Goal: Task Accomplishment & Management: Manage account settings

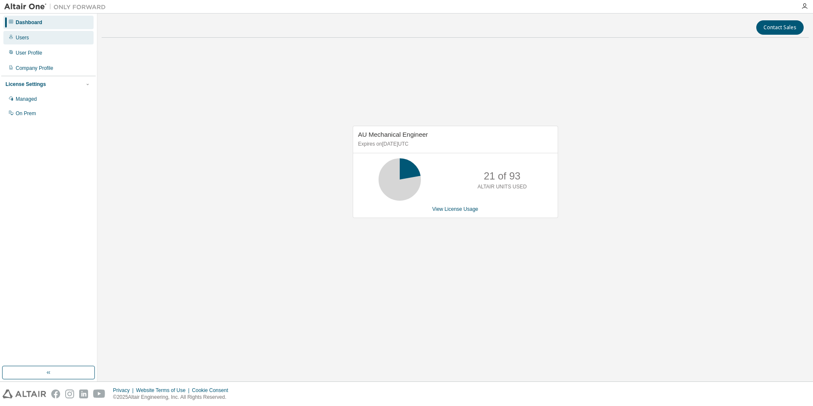
click at [32, 39] on div "Users" at bounding box center [48, 38] width 90 height 14
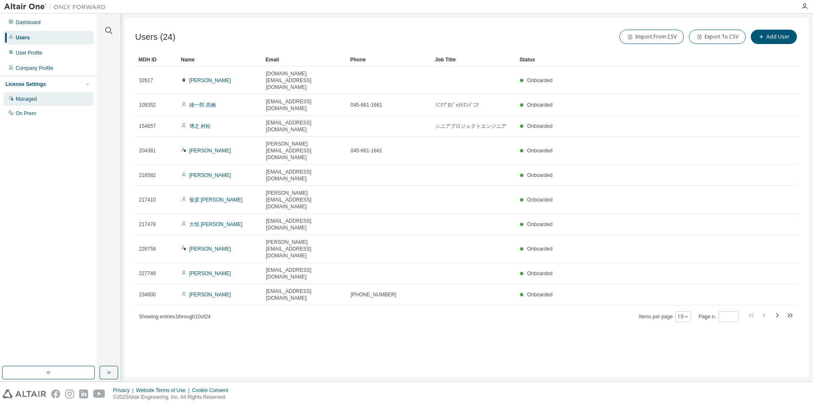
click at [18, 99] on div "Managed" at bounding box center [26, 99] width 21 height 7
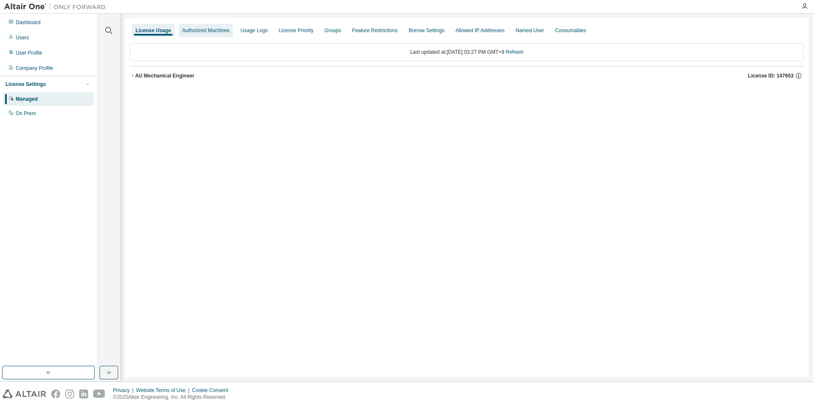
click at [214, 32] on div "Authorized Machines" at bounding box center [205, 30] width 47 height 7
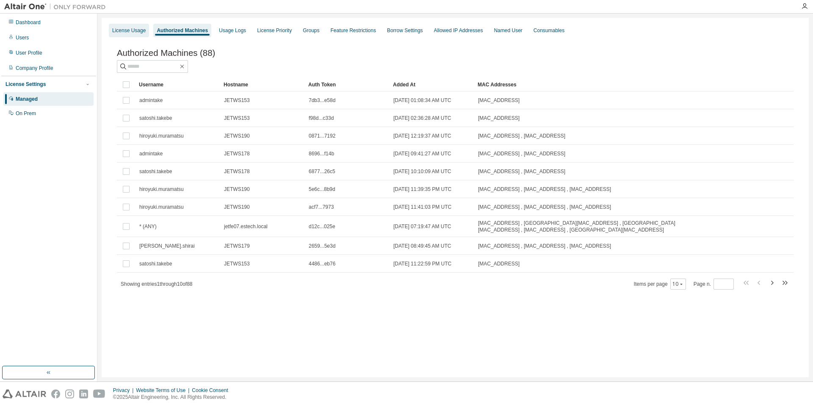
click at [130, 32] on div "License Usage" at bounding box center [128, 30] width 33 height 7
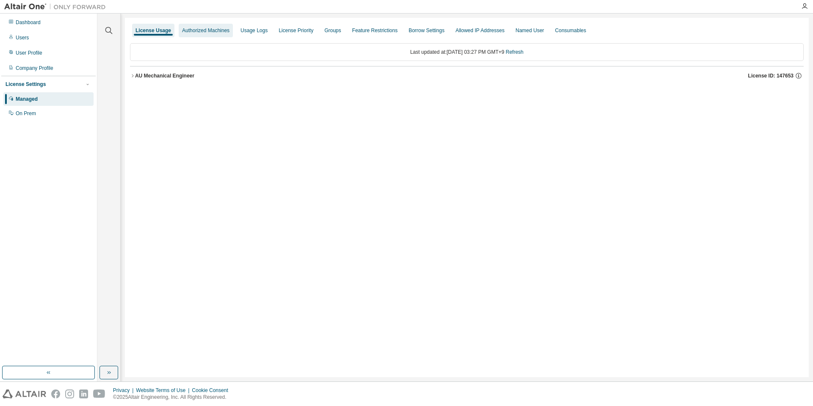
click at [199, 30] on div "Authorized Machines" at bounding box center [205, 30] width 47 height 7
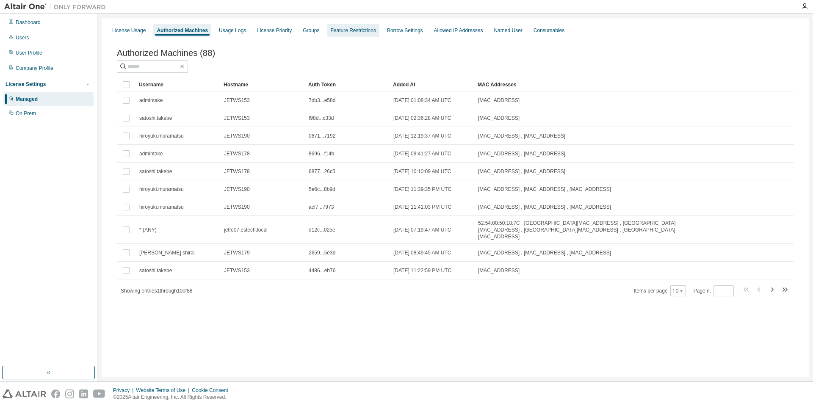
click at [363, 32] on div "Feature Restrictions" at bounding box center [353, 30] width 45 height 7
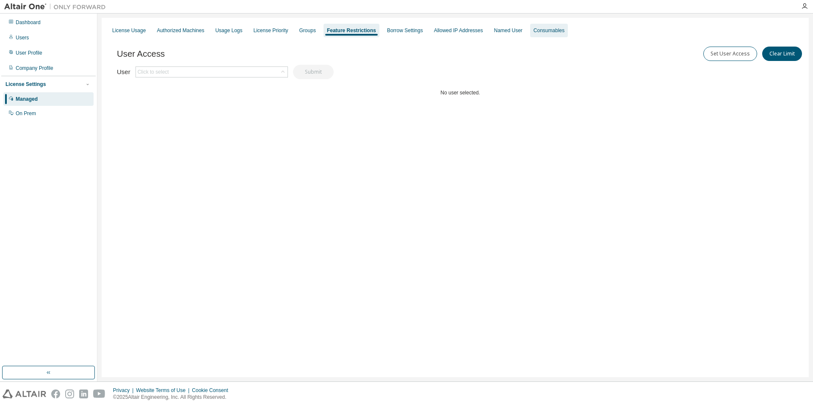
click at [532, 35] on div "Consumables" at bounding box center [549, 31] width 38 height 14
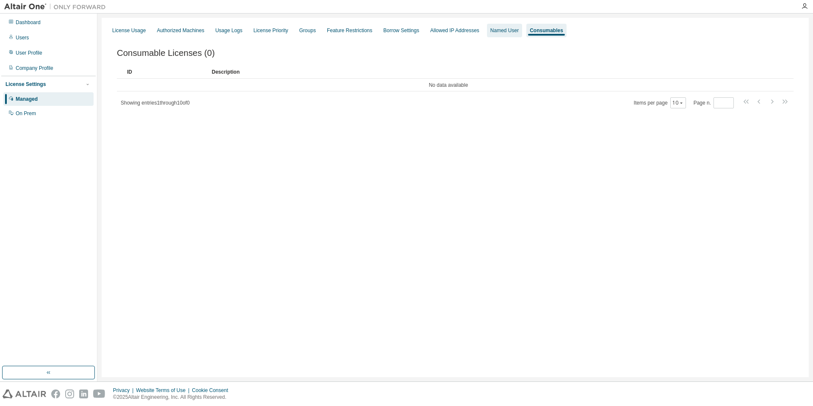
click at [497, 32] on div "Named User" at bounding box center [504, 30] width 28 height 7
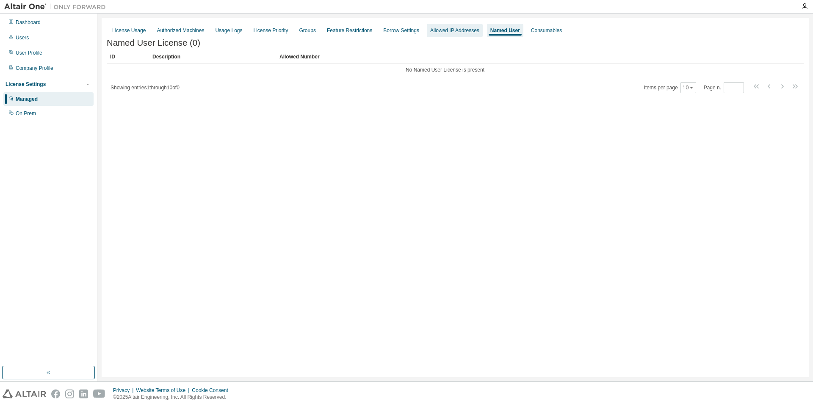
click at [430, 33] on div "Allowed IP Addresses" at bounding box center [454, 30] width 49 height 7
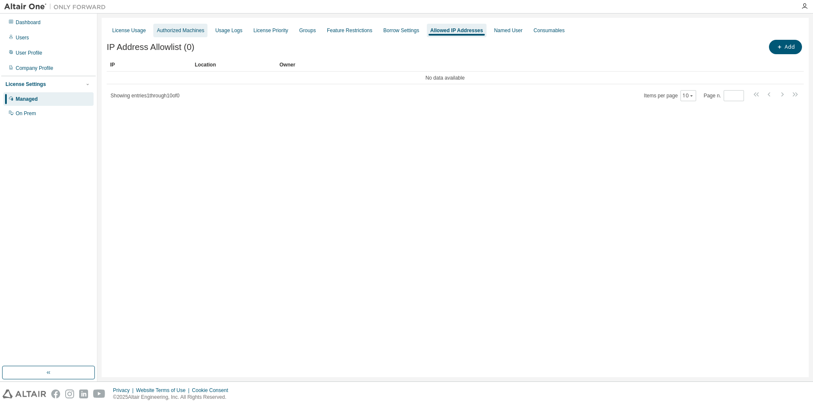
click at [174, 35] on div "Authorized Machines" at bounding box center [180, 31] width 54 height 14
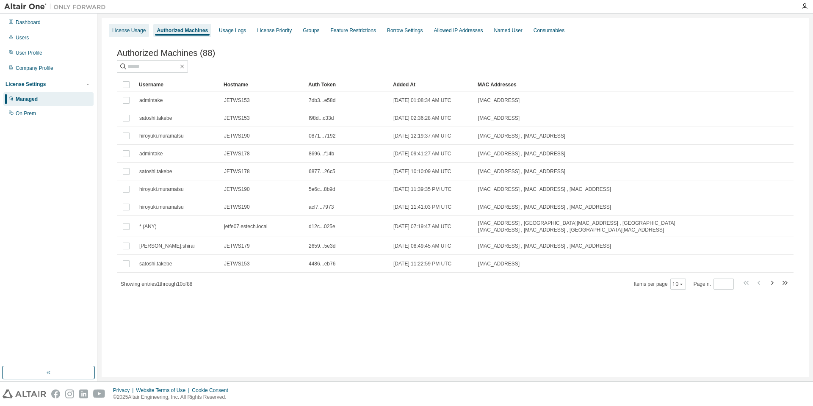
click at [130, 32] on div "License Usage" at bounding box center [128, 30] width 33 height 7
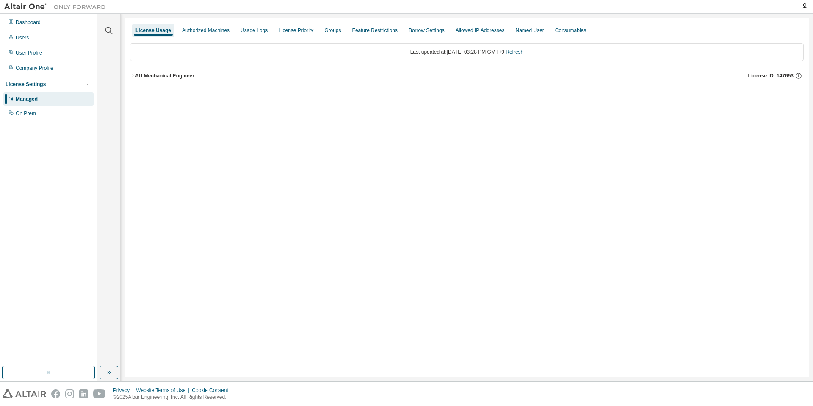
click at [134, 74] on icon "button" at bounding box center [132, 75] width 5 height 5
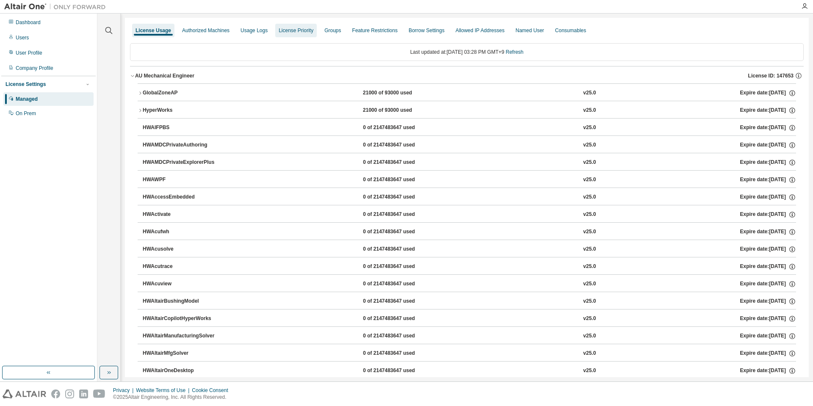
click at [306, 33] on div "License Priority" at bounding box center [296, 30] width 35 height 7
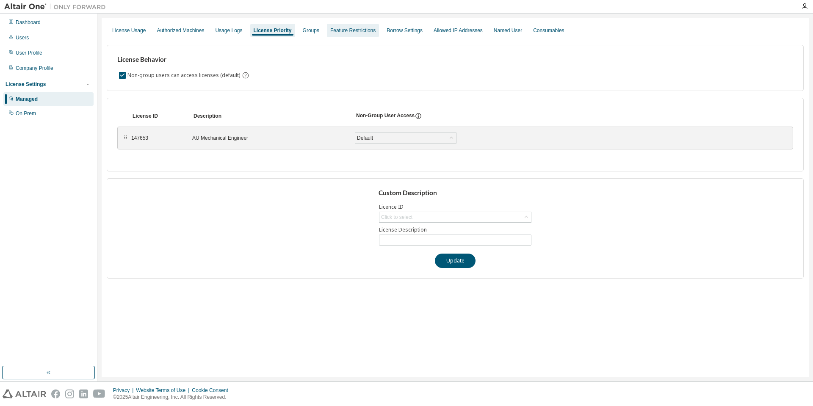
click at [344, 31] on div "Feature Restrictions" at bounding box center [352, 30] width 45 height 7
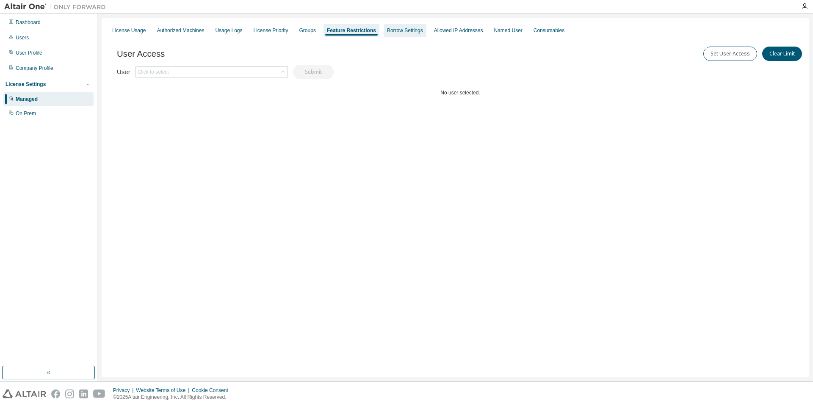
click at [397, 29] on div "Borrow Settings" at bounding box center [405, 30] width 36 height 7
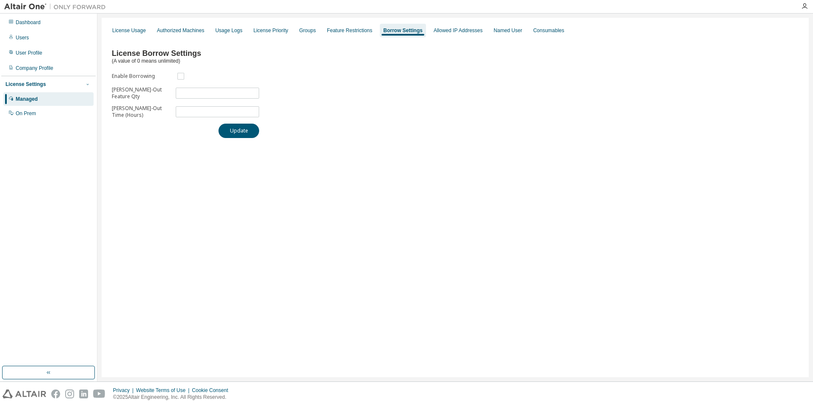
click at [85, 84] on icon "button" at bounding box center [87, 84] width 5 height 5
click at [64, 100] on div "Managed" at bounding box center [48, 99] width 90 height 14
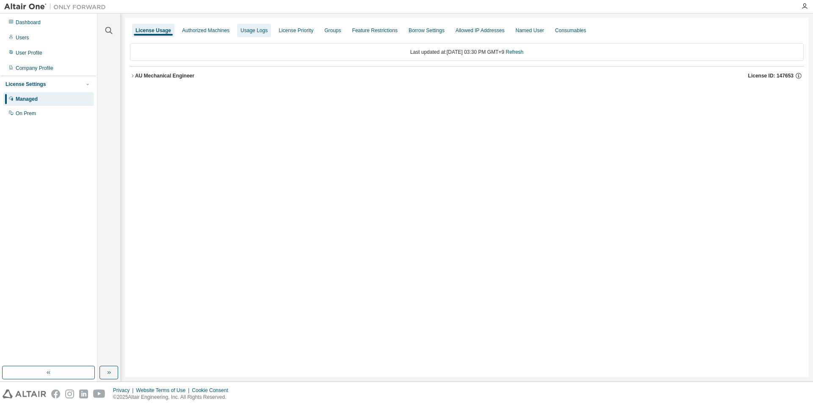
click at [253, 33] on div "Usage Logs" at bounding box center [253, 30] width 27 height 7
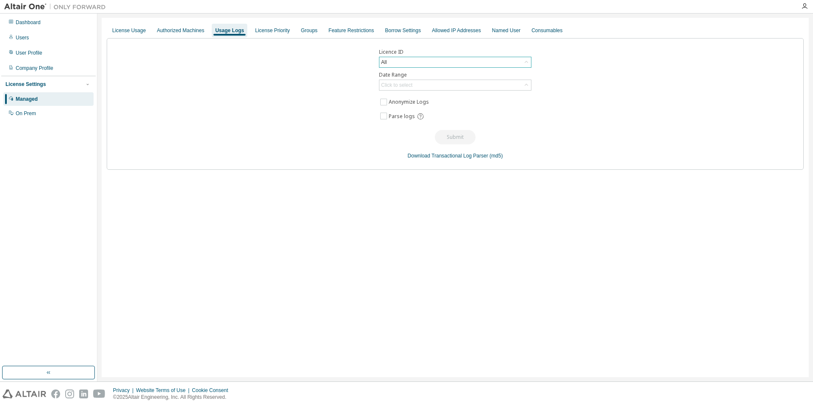
click at [416, 61] on div "All" at bounding box center [455, 62] width 152 height 10
click at [401, 97] on li "147653 - AU Mechanical Engineer" at bounding box center [455, 96] width 150 height 11
click at [174, 31] on div "Authorized Machines" at bounding box center [180, 30] width 47 height 7
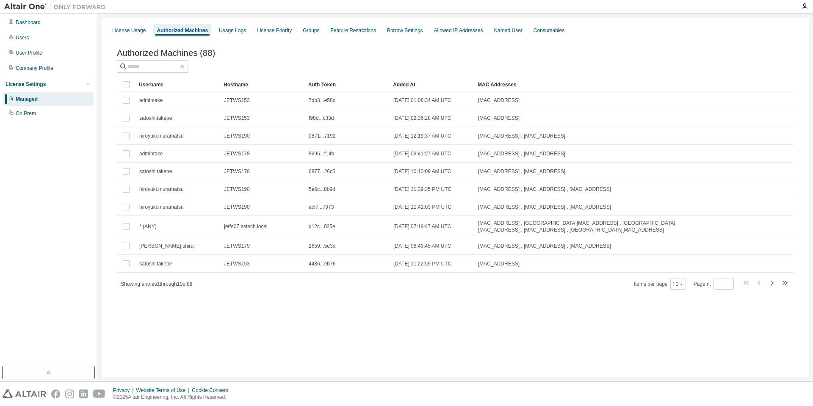
click at [772, 283] on icon "button" at bounding box center [772, 283] width 3 height 4
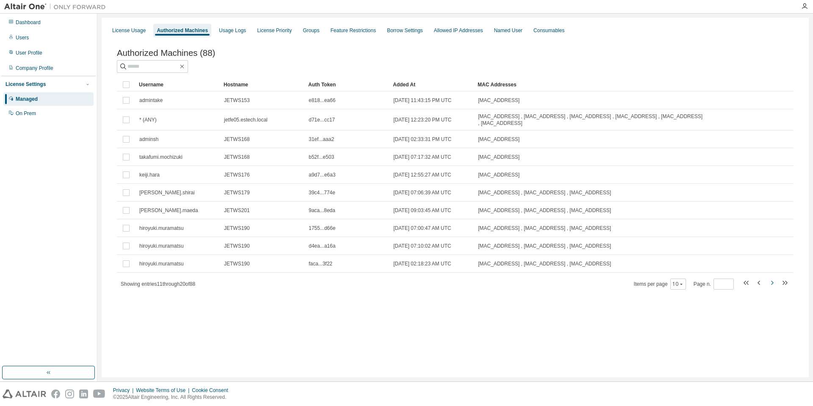
click at [772, 283] on icon "button" at bounding box center [772, 283] width 10 height 10
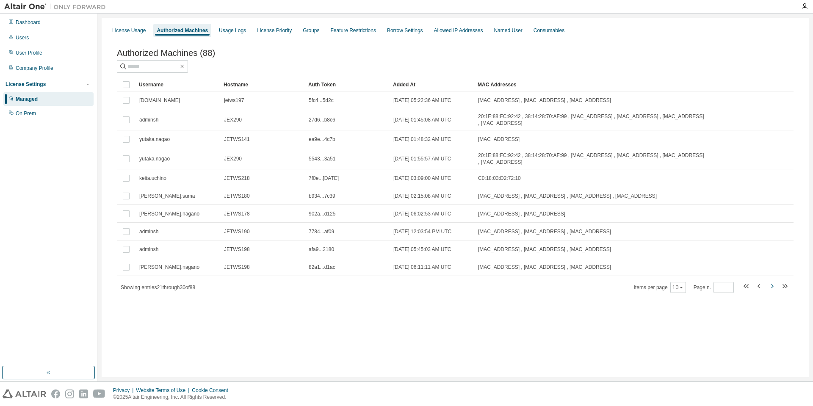
click at [771, 289] on icon "button" at bounding box center [772, 286] width 10 height 10
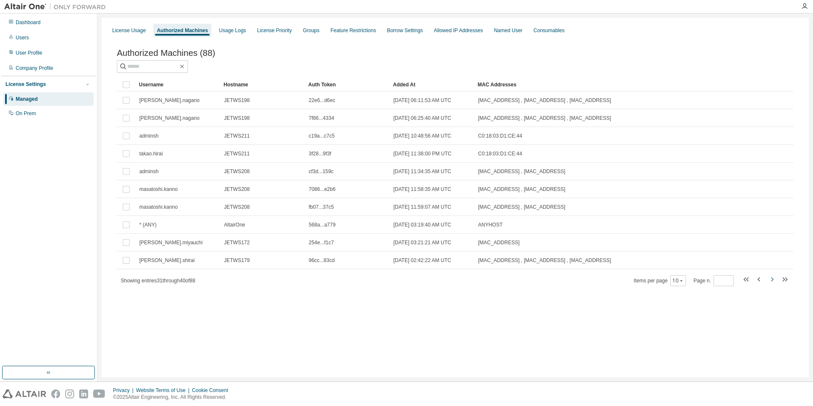
click at [771, 289] on div "Authorized Machines (88) Clear Load Save Save As Field Operator Value Select fi…" at bounding box center [455, 173] width 697 height 270
click at [772, 281] on icon "button" at bounding box center [772, 279] width 10 height 10
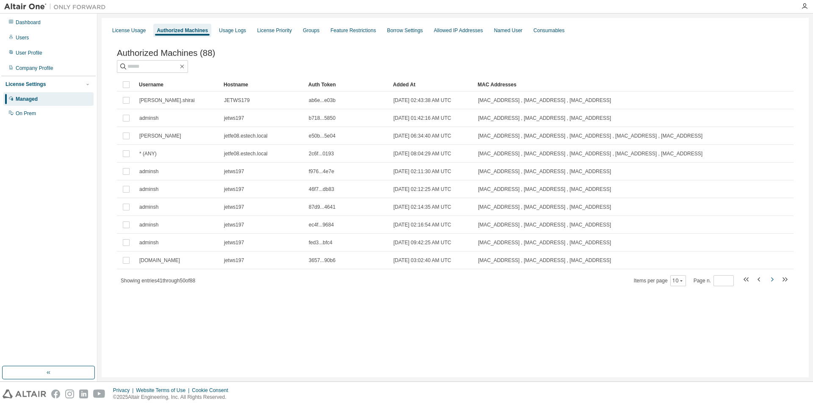
click at [772, 281] on icon "button" at bounding box center [772, 279] width 10 height 10
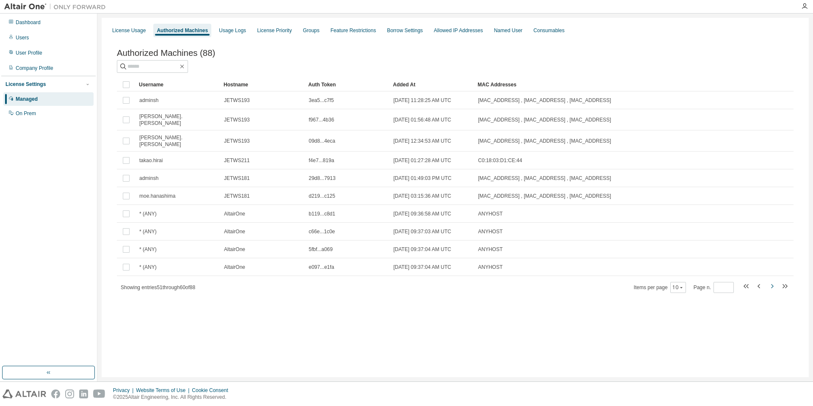
click at [772, 281] on icon "button" at bounding box center [772, 286] width 10 height 10
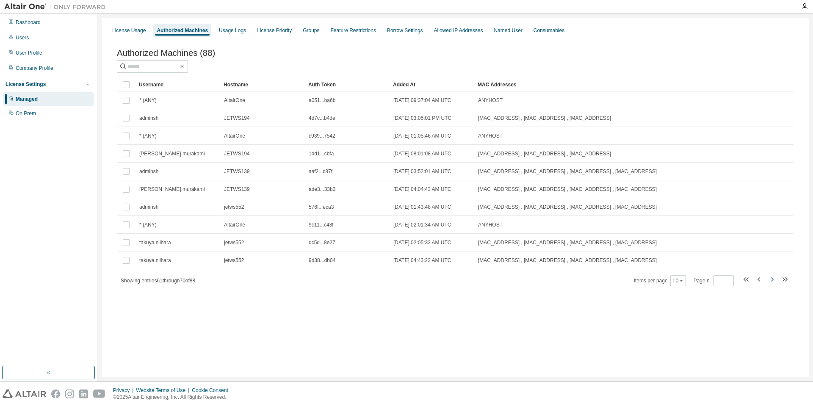
click at [772, 281] on icon "button" at bounding box center [772, 279] width 10 height 10
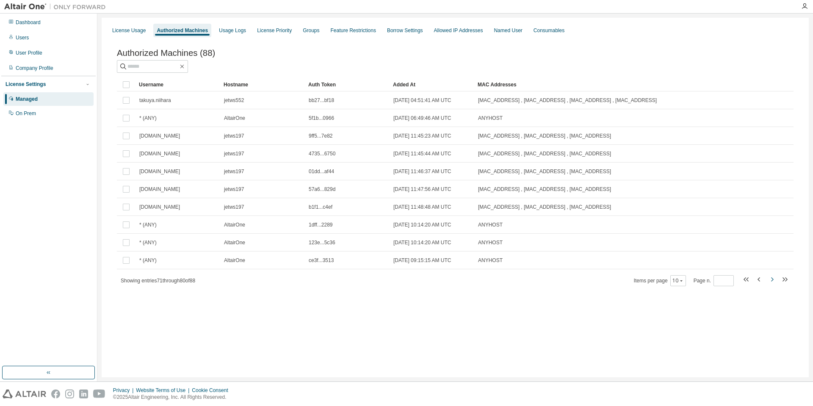
click at [772, 281] on icon "button" at bounding box center [772, 279] width 10 height 10
type input "*"
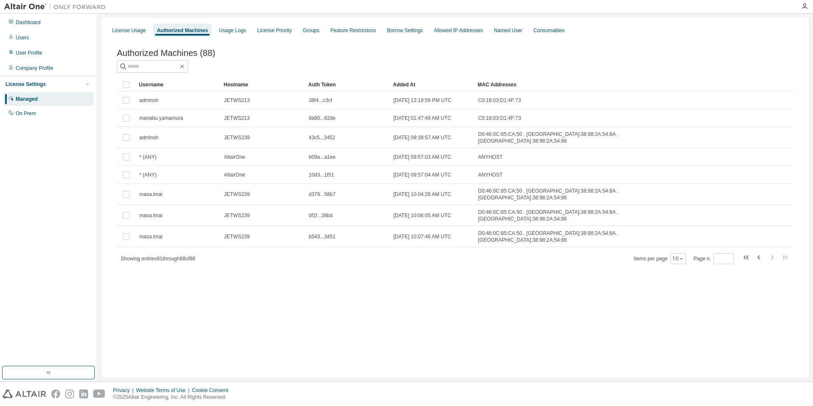
click at [772, 281] on div "License Usage Authorized Machines Usage Logs License Priority Groups Feature Re…" at bounding box center [455, 197] width 707 height 359
